Goal: Transaction & Acquisition: Purchase product/service

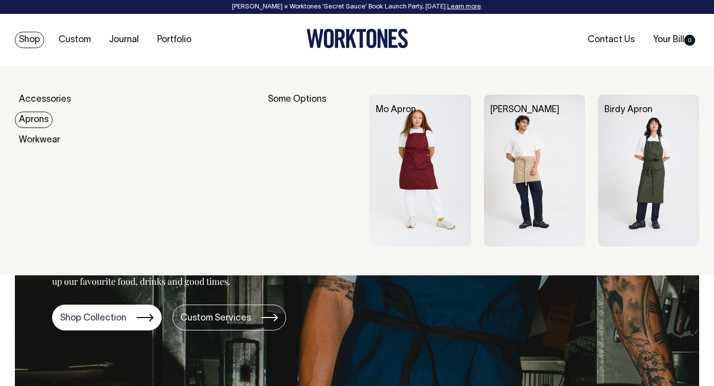
click at [36, 121] on link "Aprons" at bounding box center [34, 120] width 38 height 16
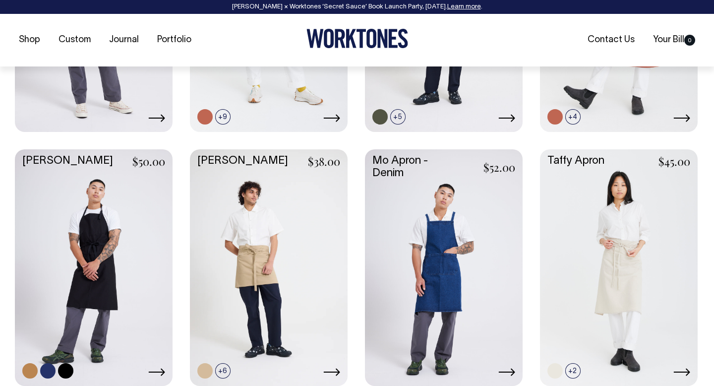
scroll to position [598, 0]
click at [96, 208] on link at bounding box center [94, 266] width 158 height 235
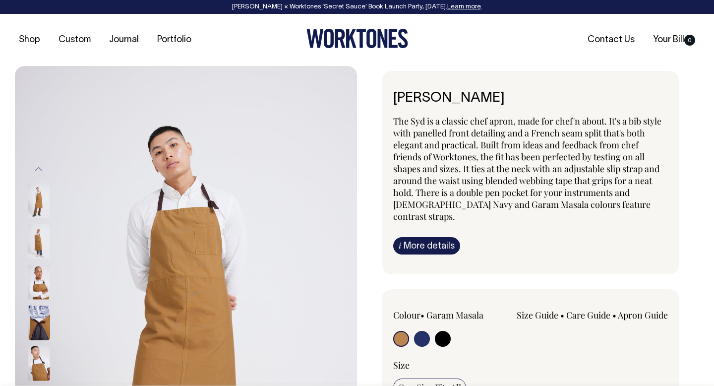
click at [442, 331] on input "radio" at bounding box center [443, 339] width 16 height 16
radio input "true"
select select "Black"
